Goal: Transaction & Acquisition: Purchase product/service

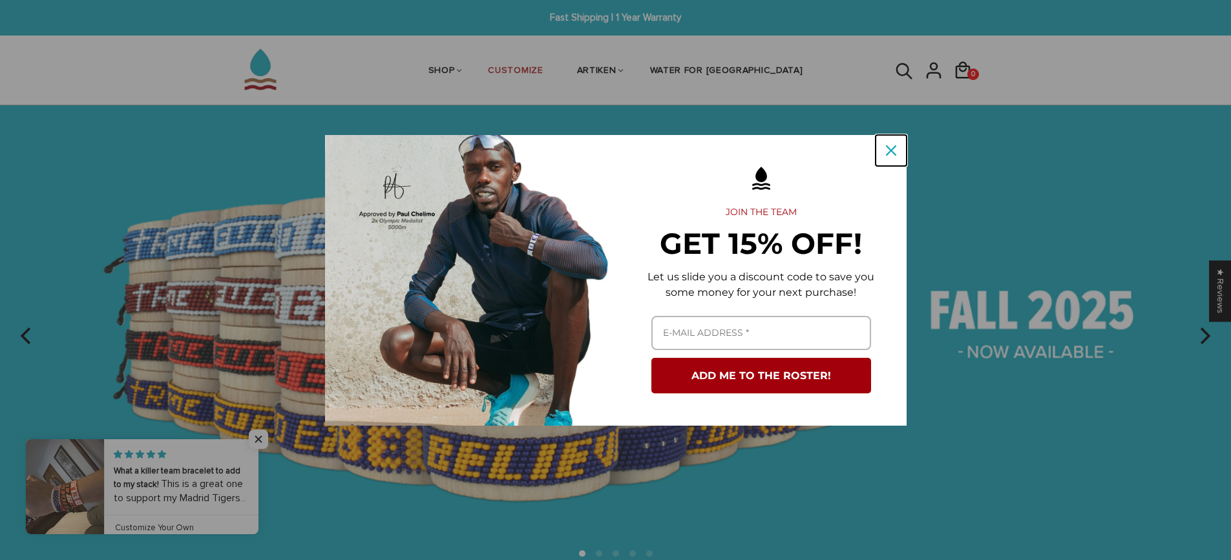
click at [886, 147] on icon "close icon" at bounding box center [891, 150] width 10 height 10
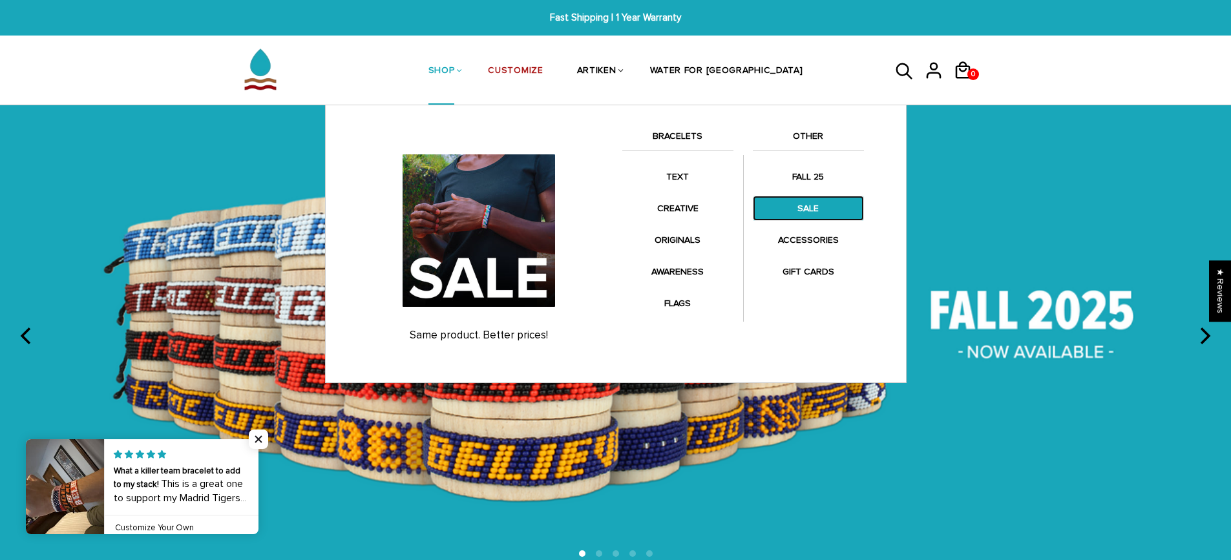
click at [830, 202] on link "SALE" at bounding box center [808, 208] width 111 height 25
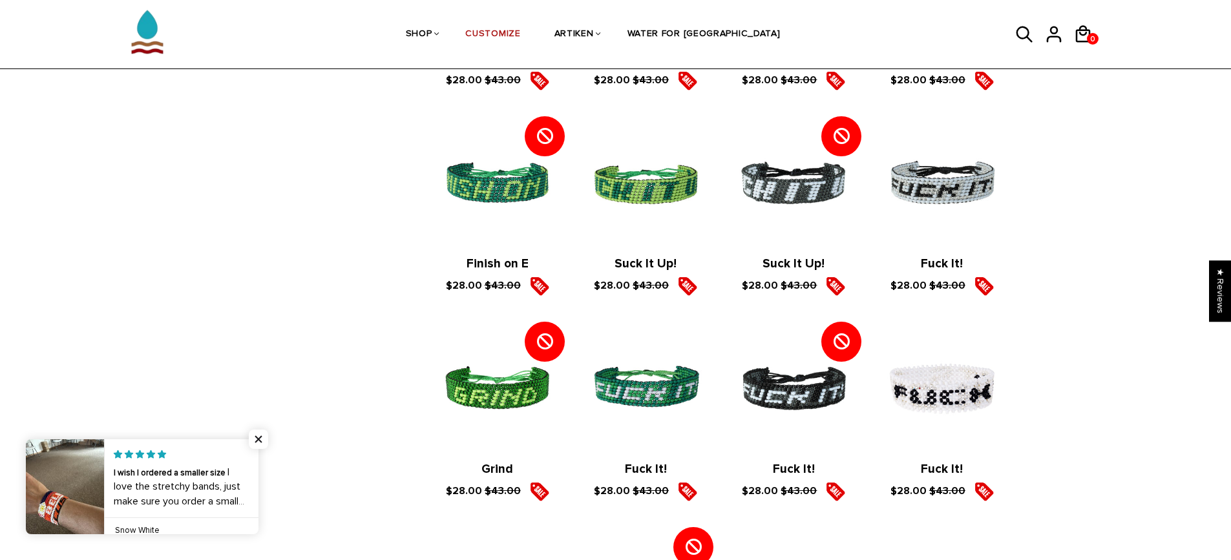
scroll to position [711, 0]
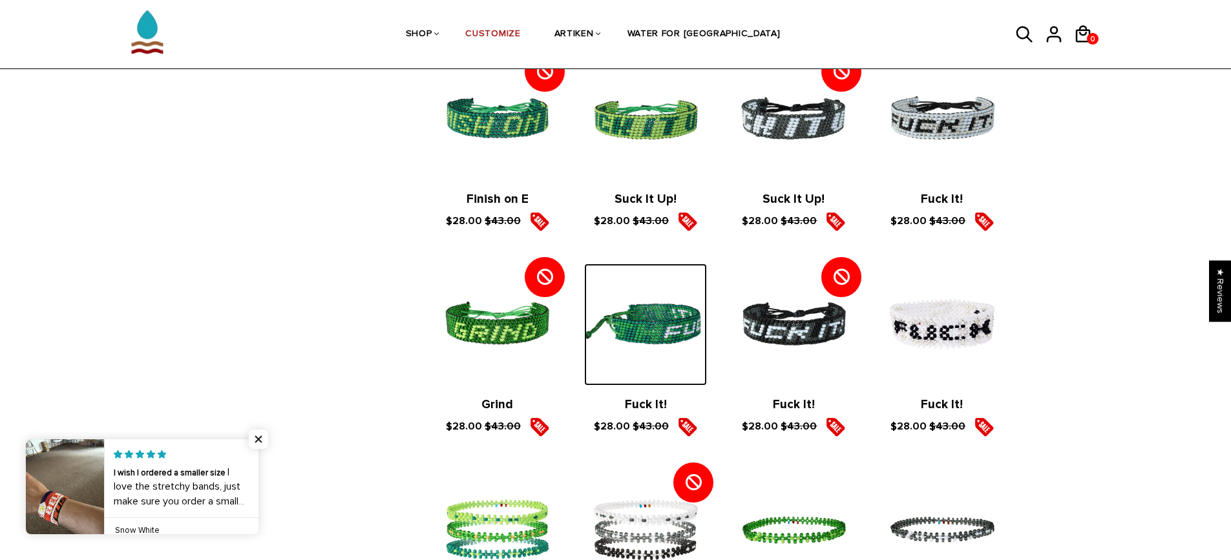
click at [657, 329] on img at bounding box center [645, 325] width 122 height 122
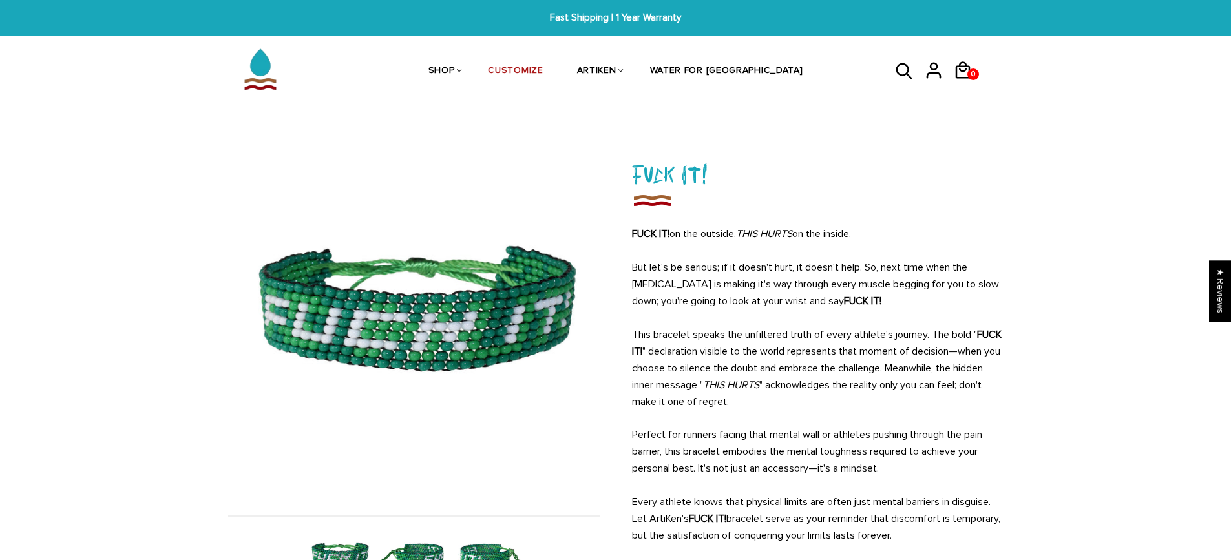
click at [410, 539] on img at bounding box center [414, 555] width 67 height 67
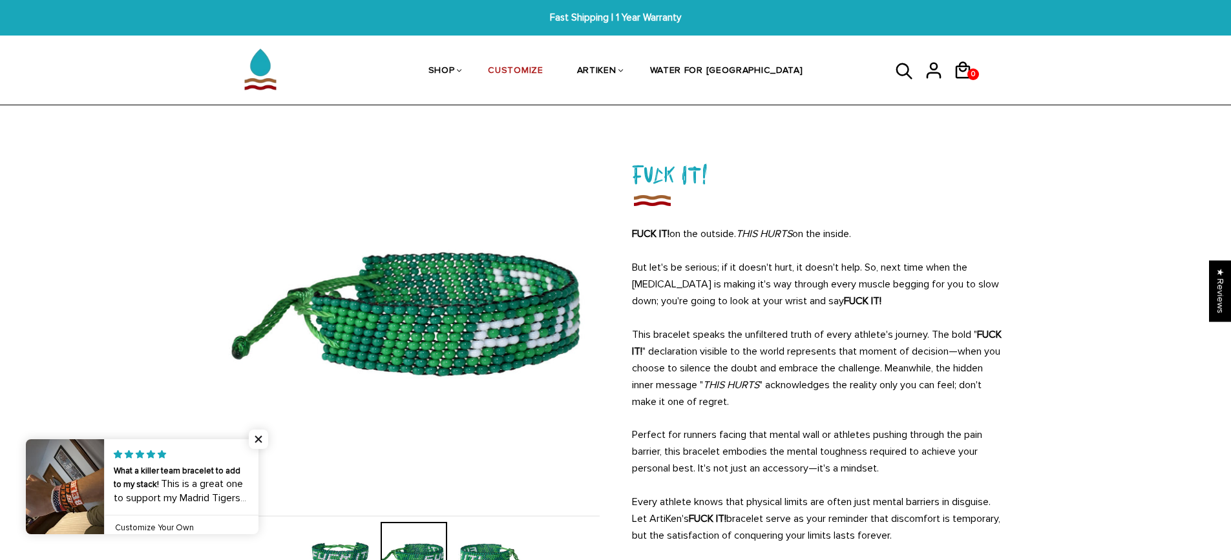
click at [414, 542] on div at bounding box center [414, 555] width 74 height 67
click at [259, 445] on span "Close popup widget" at bounding box center [258, 439] width 19 height 19
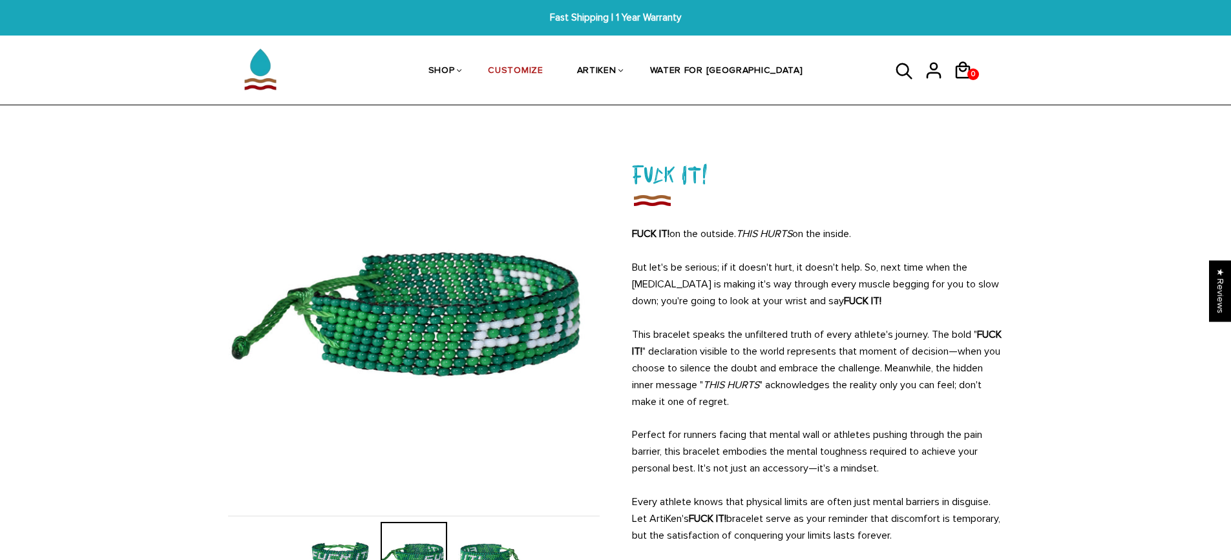
click at [341, 540] on img at bounding box center [339, 555] width 67 height 67
